Goal: Check status

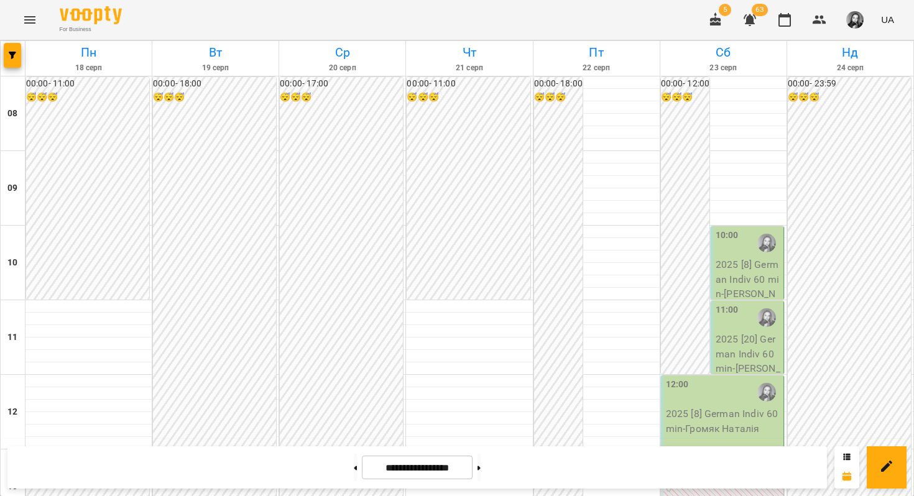
scroll to position [633, 0]
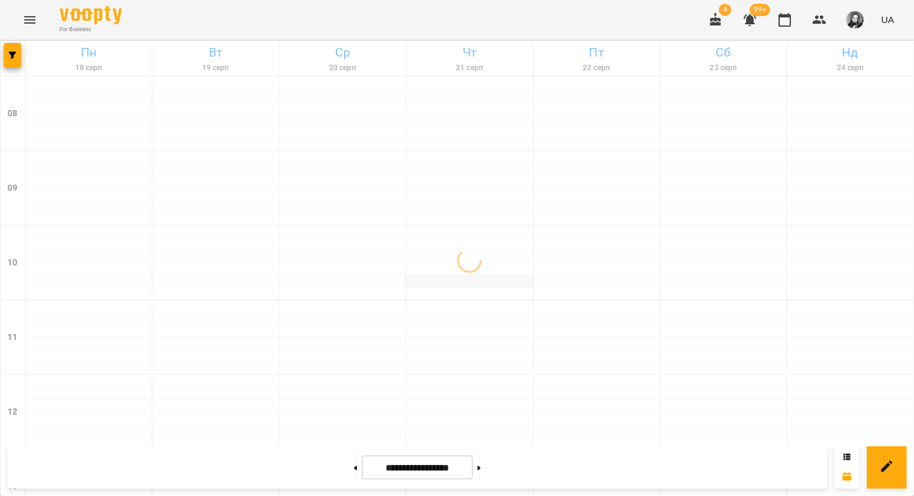
scroll to position [755, 0]
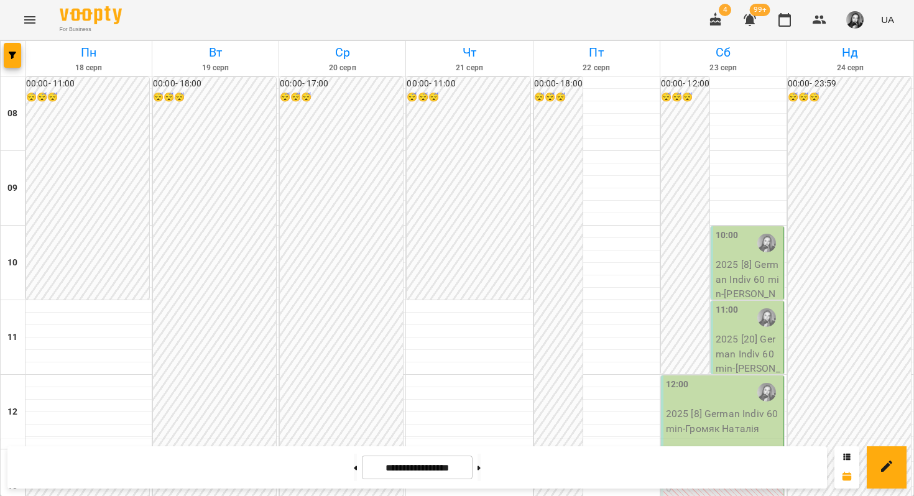
scroll to position [632, 0]
